Goal: Task Accomplishment & Management: Complete application form

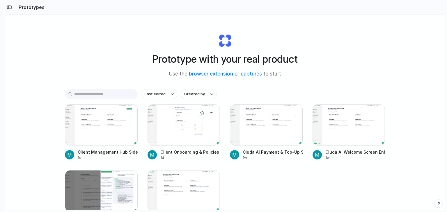
click at [190, 138] on div at bounding box center [183, 124] width 73 height 41
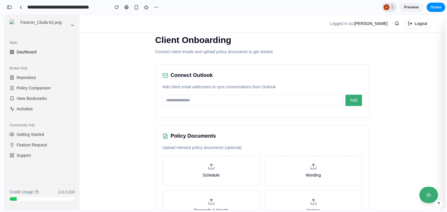
click at [387, 7] on div at bounding box center [386, 7] width 6 height 6
click at [355, 7] on div "Seen by Nikola Coban" at bounding box center [223, 106] width 447 height 212
click at [187, 99] on input "email" at bounding box center [252, 100] width 181 height 11
type input "****"
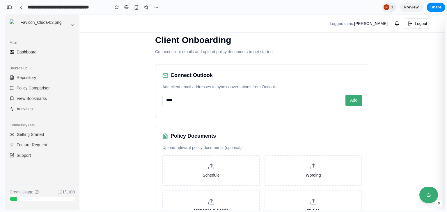
click at [209, 98] on input "****" at bounding box center [252, 100] width 181 height 11
type input "**********"
click at [345, 102] on button "Add" at bounding box center [353, 100] width 17 height 11
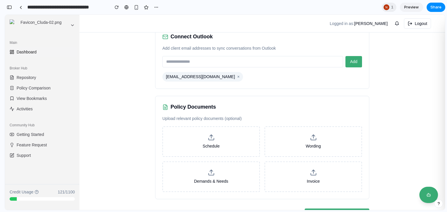
scroll to position [58, 0]
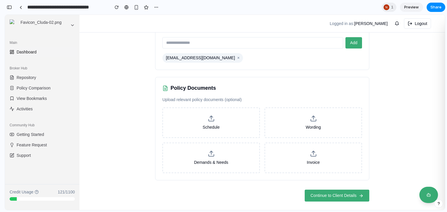
click at [341, 193] on span "Continue to Client Details" at bounding box center [333, 196] width 46 height 6
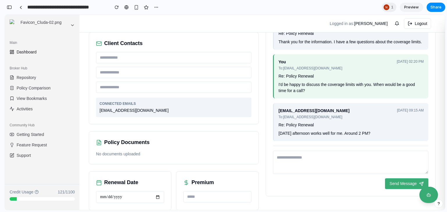
scroll to position [0, 0]
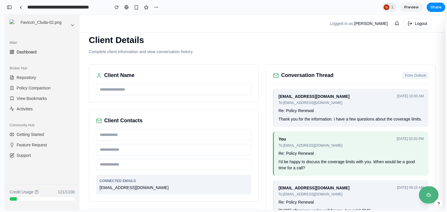
click at [425, 195] on button at bounding box center [428, 195] width 19 height 17
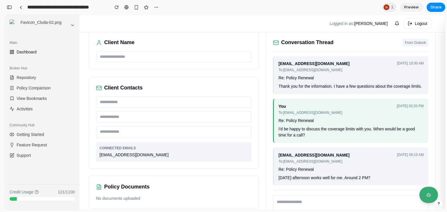
scroll to position [48, 0]
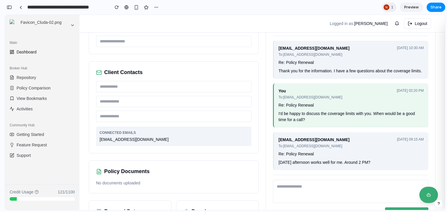
click at [437, 205] on div "button" at bounding box center [438, 204] width 4 height 4
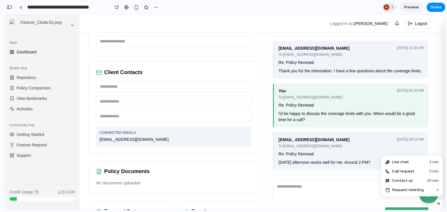
click at [335, 173] on div "Conversation Thread From Outlook client@example.com To: broker@company.com Jan …" at bounding box center [351, 121] width 170 height 210
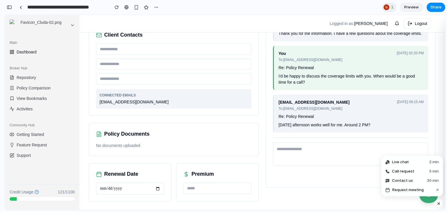
click at [38, 193] on icon at bounding box center [36, 192] width 4 height 4
click at [36, 191] on icon at bounding box center [36, 191] width 1 height 1
click at [257, 94] on div "Client Name Client Contacts CONNECTED EMAILS test@test.com Policy Documents No …" at bounding box center [262, 90] width 347 height 224
click at [295, 155] on textarea at bounding box center [350, 154] width 155 height 23
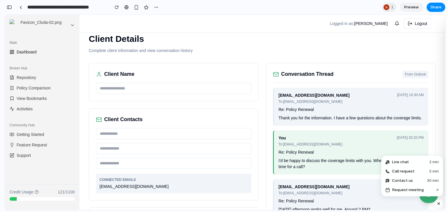
scroll to position [0, 0]
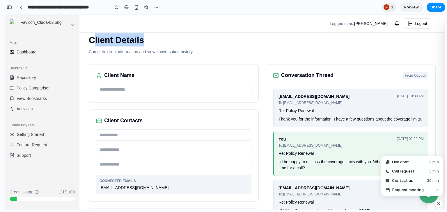
drag, startPoint x: 96, startPoint y: 42, endPoint x: 141, endPoint y: 45, distance: 45.2
click at [141, 45] on h1 "Client Details" at bounding box center [262, 39] width 347 height 13
click at [149, 42] on h1 "Client Details" at bounding box center [262, 39] width 347 height 13
click at [129, 88] on input "text" at bounding box center [173, 89] width 155 height 11
click at [143, 73] on div "Client Name" at bounding box center [173, 76] width 155 height 8
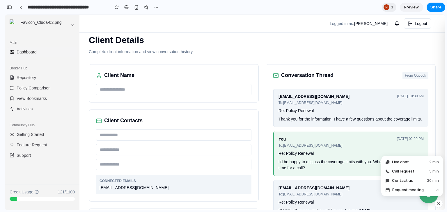
click at [143, 58] on div "Client Details Complete client information and view conversation history Client…" at bounding box center [261, 160] width 365 height 273
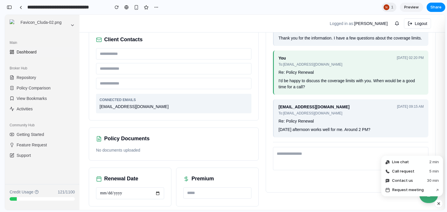
scroll to position [86, 0]
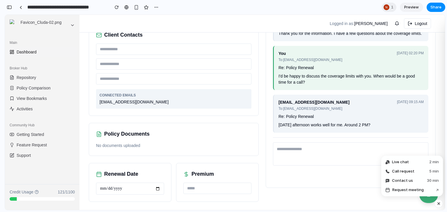
click at [301, 149] on textarea at bounding box center [350, 154] width 155 height 23
click at [439, 203] on div "button" at bounding box center [438, 203] width 5 height 7
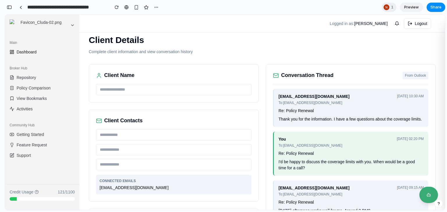
scroll to position [0, 0]
click at [12, 8] on button "button" at bounding box center [9, 7] width 9 height 9
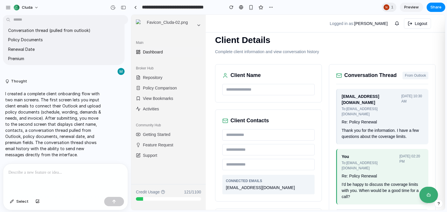
click at [60, 175] on div at bounding box center [65, 179] width 125 height 31
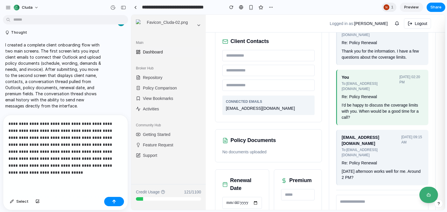
scroll to position [91, 0]
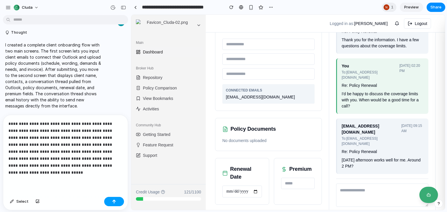
click at [109, 200] on button "button" at bounding box center [114, 201] width 20 height 9
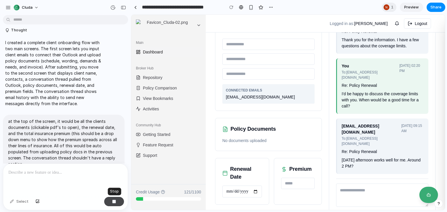
scroll to position [160, 0]
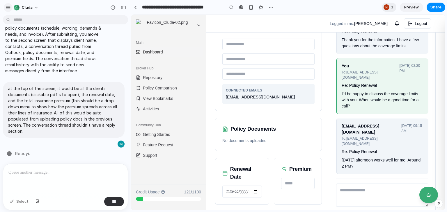
click at [8, 8] on div "button" at bounding box center [8, 7] width 5 height 5
click at [9, 7] on div "button" at bounding box center [8, 7] width 5 height 5
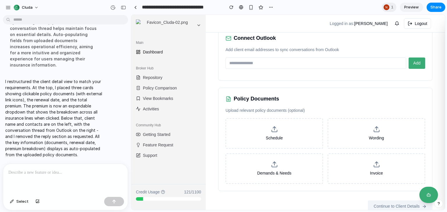
scroll to position [48, 0]
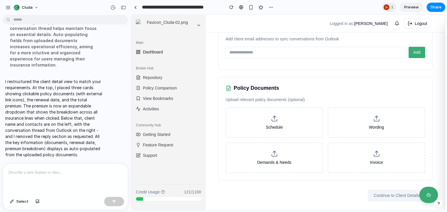
click at [412, 8] on span "Preview" at bounding box center [411, 7] width 15 height 6
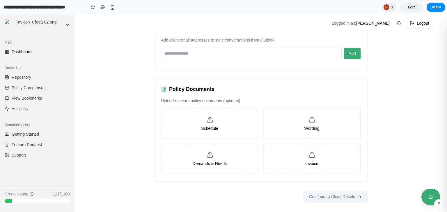
scroll to position [46, 0]
click at [234, 53] on input "email" at bounding box center [251, 54] width 181 height 11
click at [349, 52] on span "Add" at bounding box center [352, 54] width 7 height 5
click at [210, 53] on input "****" at bounding box center [251, 54] width 181 height 11
type input "**********"
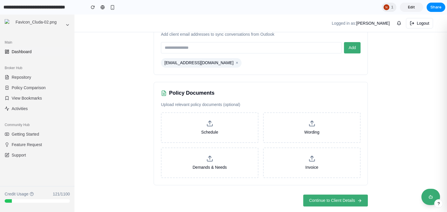
scroll to position [55, 0]
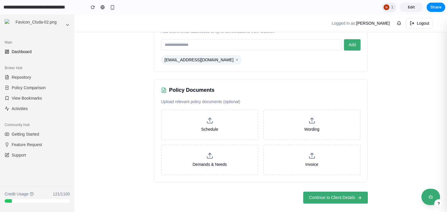
click at [330, 196] on span "Continue to Client Details" at bounding box center [332, 198] width 46 height 6
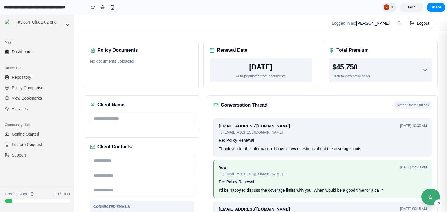
scroll to position [7, 0]
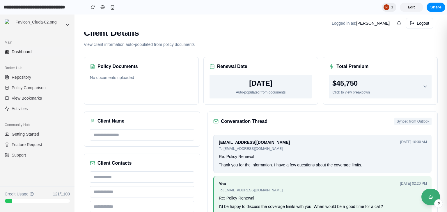
click at [371, 95] on div "$45,750 Click to view breakdown" at bounding box center [380, 86] width 96 height 17
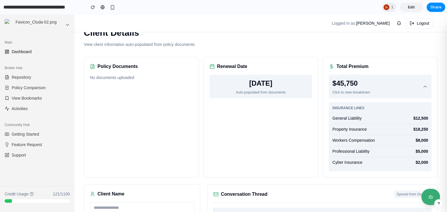
click at [375, 89] on div "$45,750 Click to view breakdown" at bounding box center [380, 86] width 96 height 17
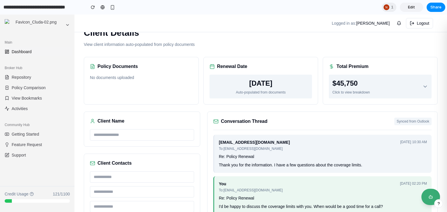
click at [146, 87] on div "Policy Documents No documents uploaded" at bounding box center [141, 81] width 115 height 48
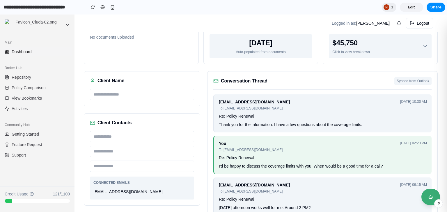
scroll to position [108, 0]
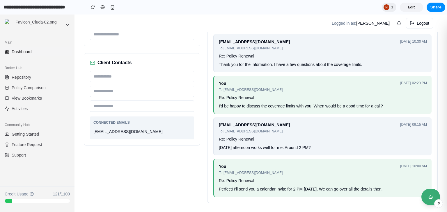
click at [144, 77] on input "text" at bounding box center [142, 76] width 104 height 11
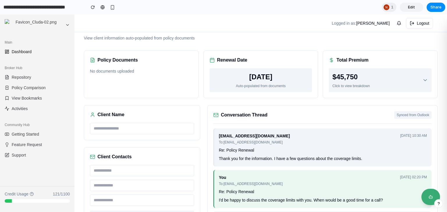
scroll to position [10, 0]
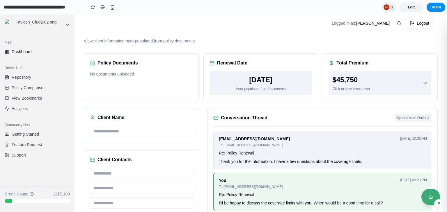
click at [145, 124] on div "Client Name" at bounding box center [142, 125] width 116 height 35
click at [140, 130] on input "text" at bounding box center [142, 131] width 104 height 11
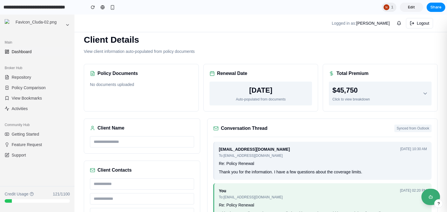
click at [245, 93] on div "December 31, 2024" at bounding box center [261, 90] width 96 height 10
click at [349, 94] on div "$45,750" at bounding box center [351, 90] width 38 height 10
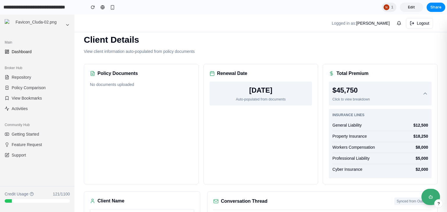
click at [356, 91] on div "$45,750" at bounding box center [351, 90] width 38 height 10
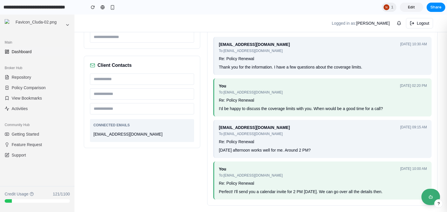
scroll to position [108, 0]
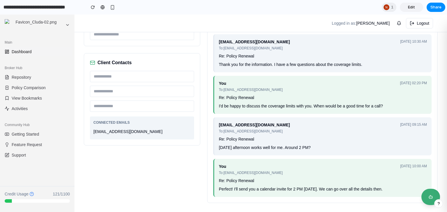
click at [23, 52] on span "Dashboard" at bounding box center [22, 52] width 20 height 6
click at [8, 54] on icon at bounding box center [7, 51] width 5 height 5
click at [4, 53] on link "Dashboard" at bounding box center [37, 51] width 70 height 9
click at [21, 78] on span "Repository" at bounding box center [21, 77] width 19 height 6
drag, startPoint x: 33, startPoint y: 91, endPoint x: 60, endPoint y: 86, distance: 27.5
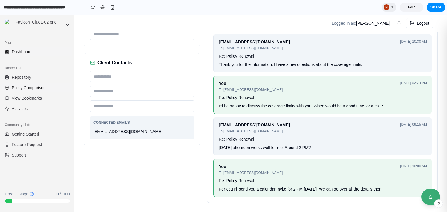
click at [33, 91] on link "Policy Comparison" at bounding box center [37, 87] width 70 height 9
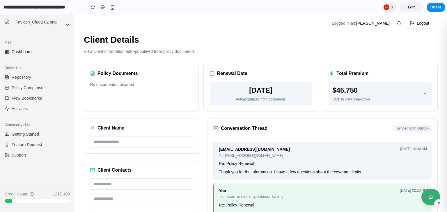
scroll to position [0, 0]
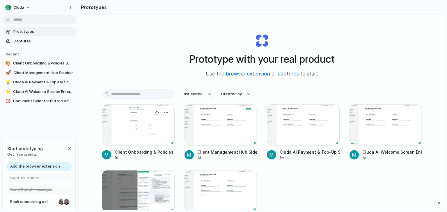
click at [144, 129] on div at bounding box center [138, 124] width 73 height 41
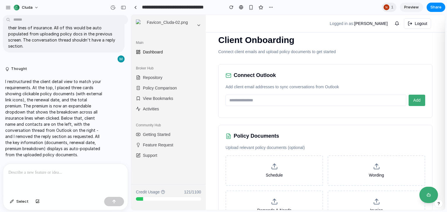
click at [234, 114] on div "Connect Outlook Add client email addresses to sync conversations from Outlook A…" at bounding box center [325, 91] width 214 height 54
click at [281, 168] on label "Schedule" at bounding box center [273, 171] width 97 height 31
click at [131, 15] on input "Schedule" at bounding box center [131, 15] width 0 height 0
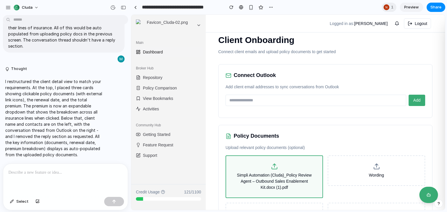
click at [301, 99] on input "email" at bounding box center [315, 100] width 181 height 11
type input "**********"
click at [422, 104] on button "Add" at bounding box center [416, 100] width 17 height 11
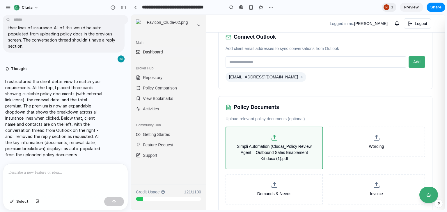
scroll to position [70, 0]
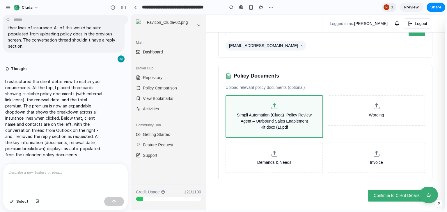
click at [390, 197] on span "Continue to Client Details" at bounding box center [397, 196] width 46 height 6
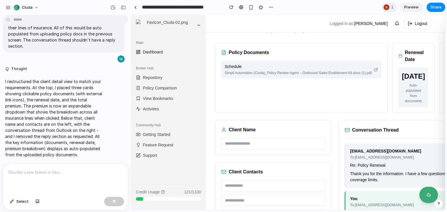
scroll to position [0, 0]
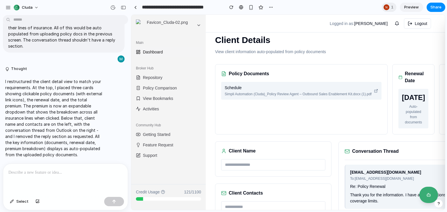
click at [410, 9] on span "Preview" at bounding box center [411, 7] width 15 height 6
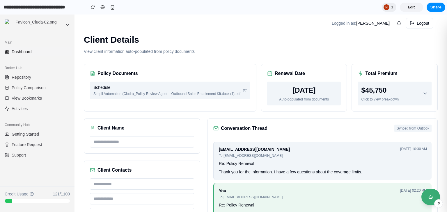
click at [243, 90] on icon at bounding box center [245, 91] width 4 height 4
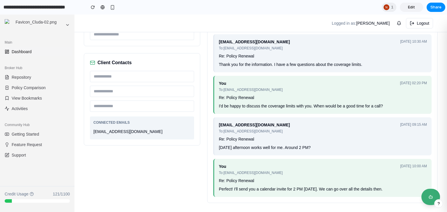
scroll to position [10, 0]
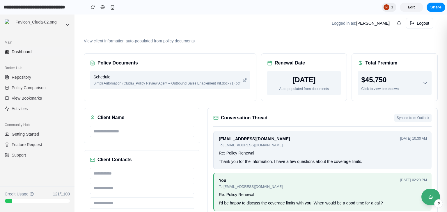
click at [388, 78] on div "$45,750" at bounding box center [380, 80] width 38 height 10
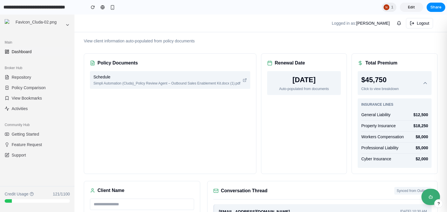
click at [388, 78] on div "$45,750" at bounding box center [380, 80] width 38 height 10
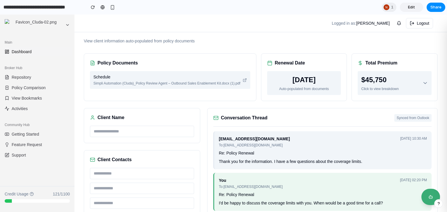
click at [149, 134] on input "text" at bounding box center [142, 131] width 104 height 11
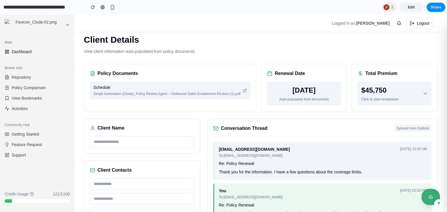
click at [372, 94] on div "$45,750" at bounding box center [380, 90] width 38 height 10
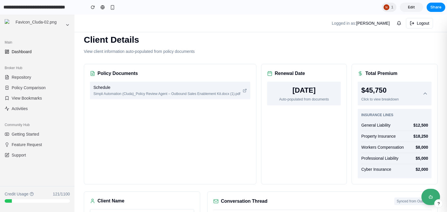
click at [372, 94] on div "$45,750" at bounding box center [380, 90] width 38 height 10
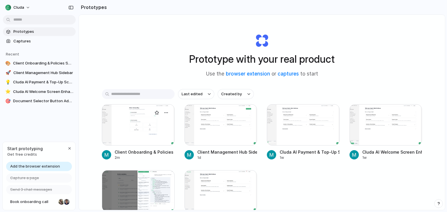
click at [154, 128] on div at bounding box center [138, 124] width 73 height 41
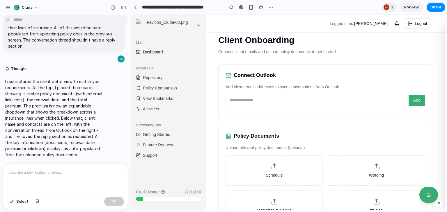
click at [258, 102] on input "email" at bounding box center [315, 100] width 181 height 11
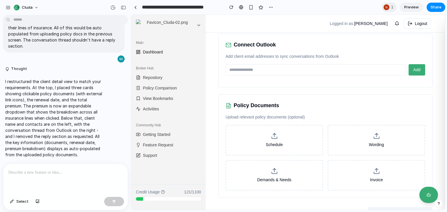
scroll to position [48, 0]
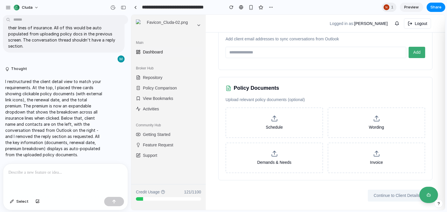
click at [288, 48] on input "email" at bounding box center [315, 52] width 181 height 11
type input "**********"
click at [408, 47] on button "Add" at bounding box center [416, 52] width 17 height 11
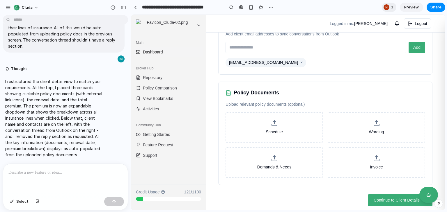
scroll to position [58, 0]
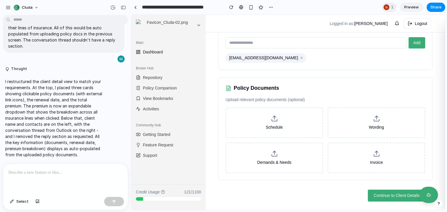
click at [385, 194] on span "Continue to Client Details" at bounding box center [397, 196] width 46 height 6
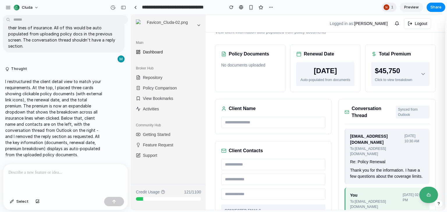
scroll to position [9, 0]
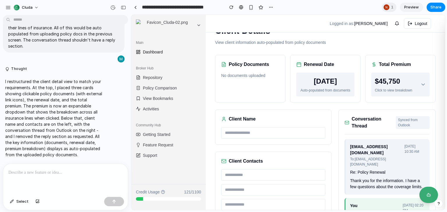
click at [397, 81] on div "$45,750" at bounding box center [394, 81] width 38 height 10
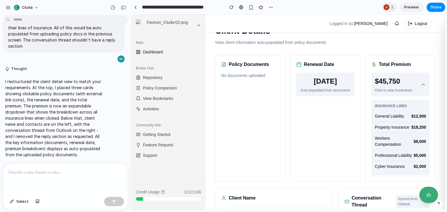
click at [396, 81] on div "$45,750" at bounding box center [394, 81] width 38 height 10
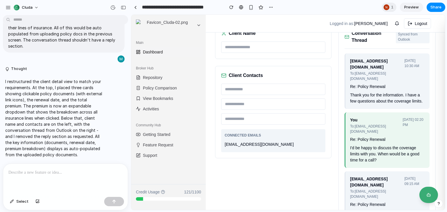
scroll to position [106, 0]
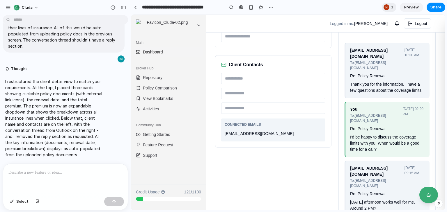
click at [257, 42] on input "text" at bounding box center [273, 36] width 104 height 11
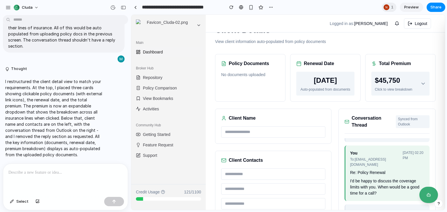
scroll to position [0, 0]
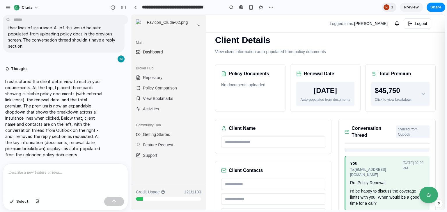
click at [66, 175] on div at bounding box center [65, 179] width 125 height 31
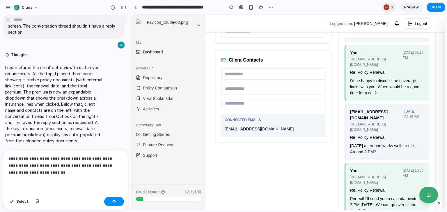
scroll to position [95, 0]
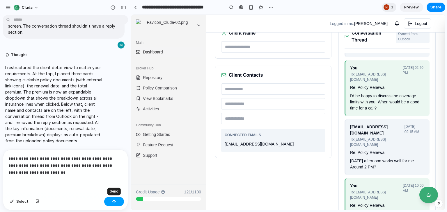
click at [115, 202] on div "button" at bounding box center [114, 202] width 4 height 4
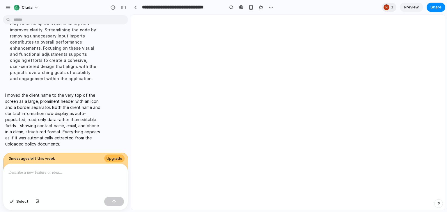
scroll to position [0, 0]
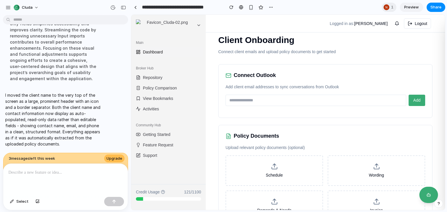
click at [275, 97] on input "email" at bounding box center [315, 100] width 181 height 11
type input "**********"
click at [408, 95] on button "Add" at bounding box center [416, 100] width 17 height 11
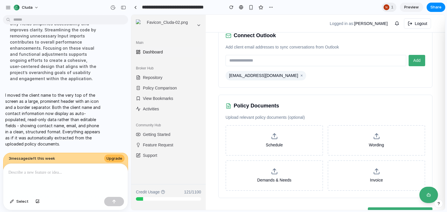
scroll to position [58, 0]
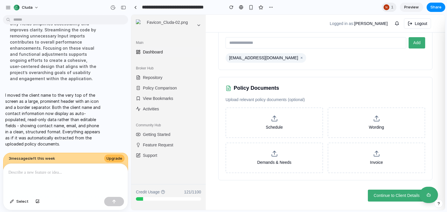
click at [380, 191] on button "Continue to Client Details" at bounding box center [400, 196] width 65 height 12
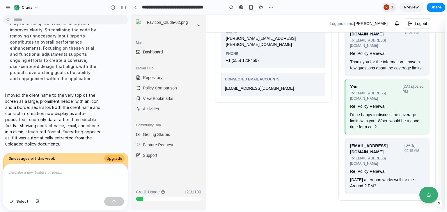
scroll to position [155, 0]
click at [411, 8] on span "Preview" at bounding box center [411, 7] width 15 height 6
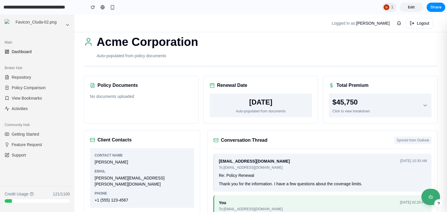
click at [359, 107] on div "$45,750" at bounding box center [351, 102] width 38 height 10
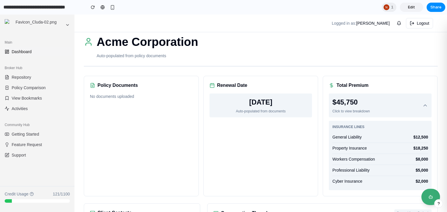
click at [361, 108] on div "$45,750 Click to view breakdown" at bounding box center [351, 105] width 38 height 17
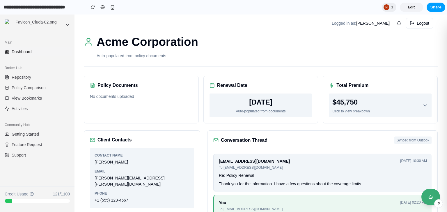
click at [432, 9] on span "Share" at bounding box center [435, 7] width 11 height 6
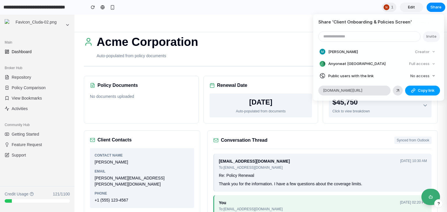
click at [414, 90] on div "button" at bounding box center [413, 90] width 5 height 5
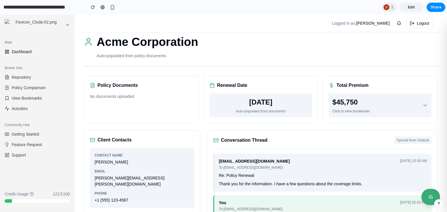
click at [355, 109] on div "Click to view breakdown" at bounding box center [351, 111] width 38 height 5
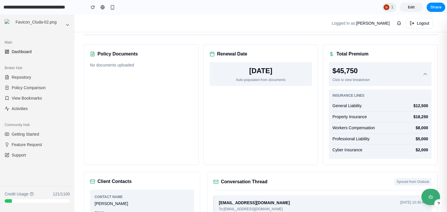
scroll to position [48, 0]
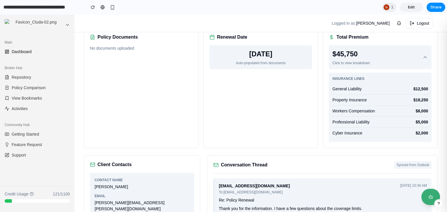
click at [374, 61] on div "$45,750 Click to view breakdown" at bounding box center [380, 57] width 96 height 17
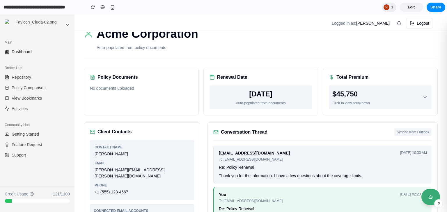
scroll to position [0, 0]
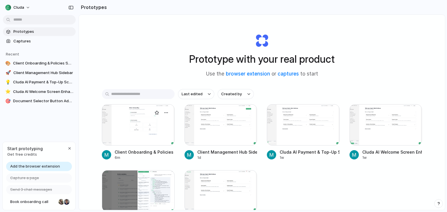
click at [151, 136] on div at bounding box center [138, 124] width 73 height 41
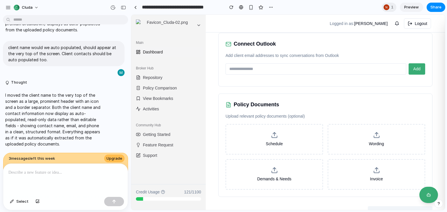
scroll to position [48, 0]
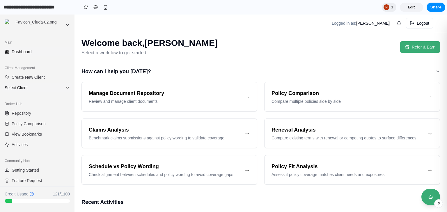
click at [65, 87] on icon at bounding box center [67, 88] width 5 height 5
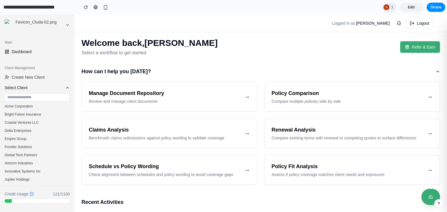
click at [65, 89] on icon at bounding box center [67, 88] width 5 height 5
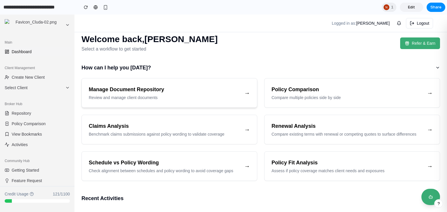
scroll to position [5, 0]
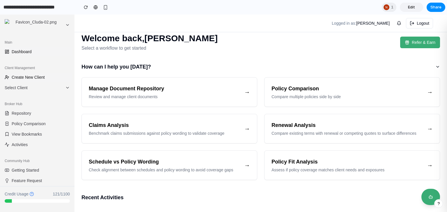
click at [33, 78] on span "Create New Client" at bounding box center [28, 77] width 33 height 6
click at [27, 88] on span "Select Client" at bounding box center [34, 88] width 58 height 6
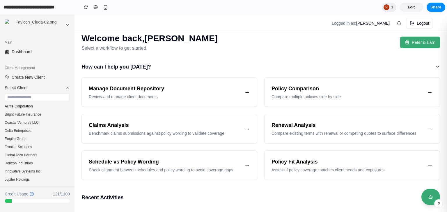
click at [30, 106] on button "Acme Corporation" at bounding box center [37, 106] width 70 height 8
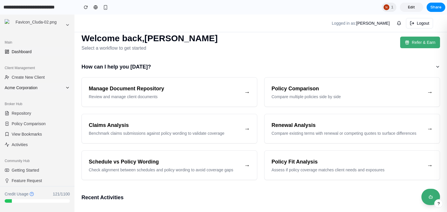
click at [34, 86] on span "Acme Corporation" at bounding box center [34, 88] width 58 height 6
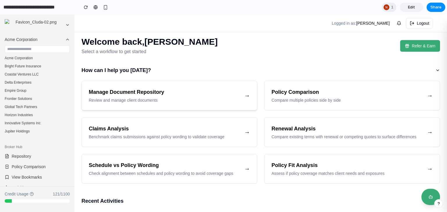
scroll to position [0, 0]
